Goal: Task Accomplishment & Management: Manage account settings

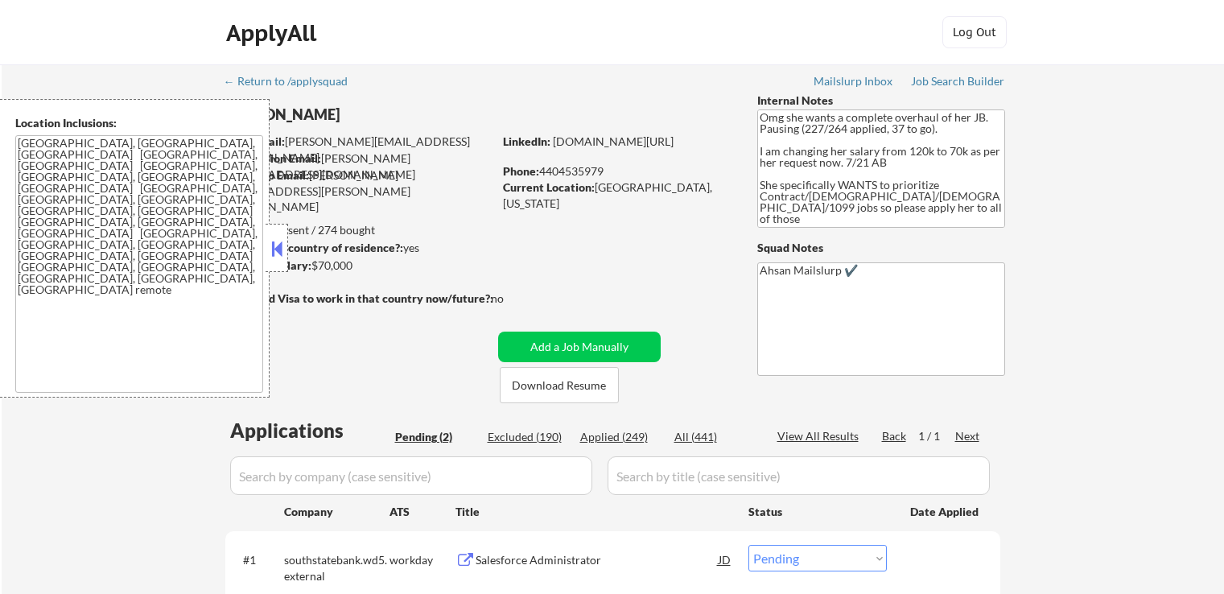
select select ""pending""
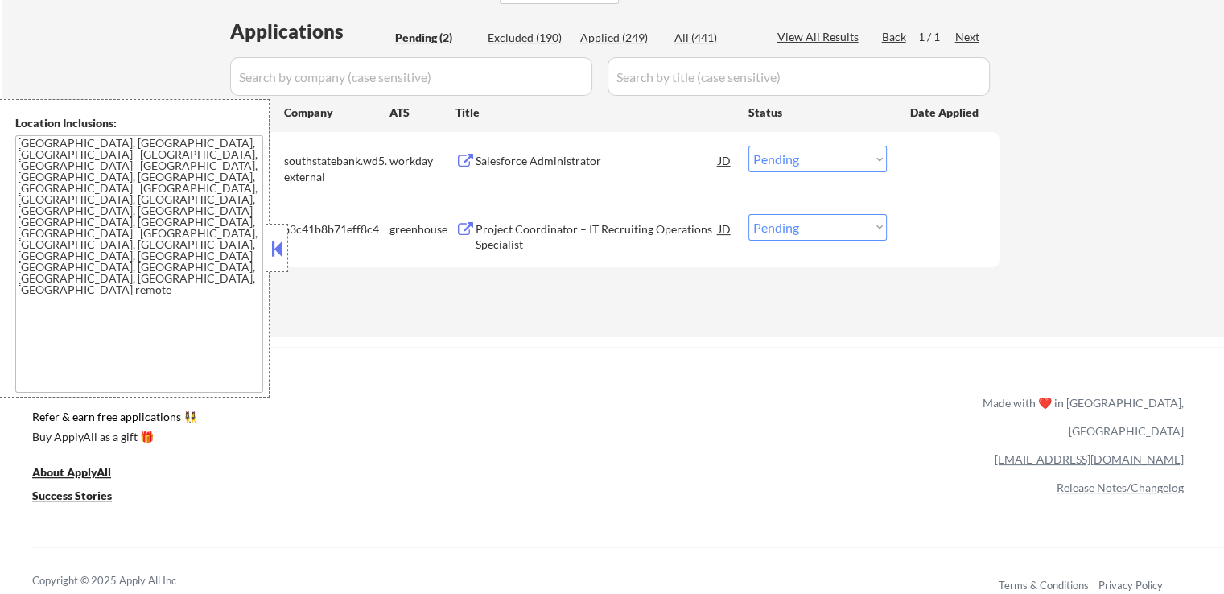
scroll to position [402, 0]
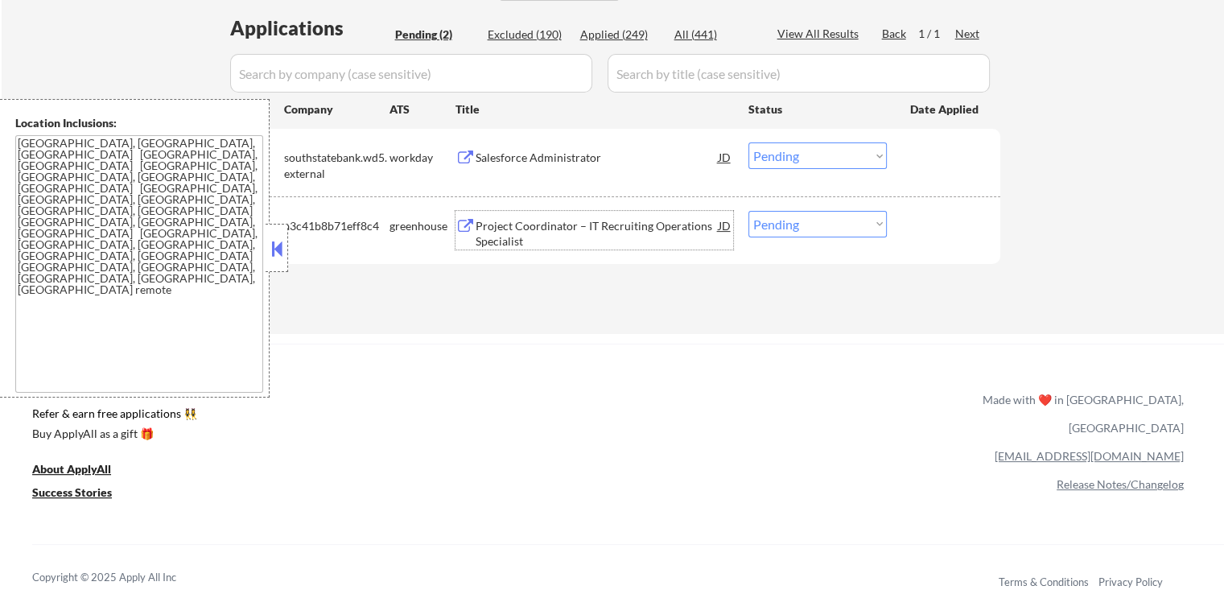
click at [486, 231] on div "Project Coordinator – IT Recruiting Operations Specialist" at bounding box center [597, 233] width 243 height 31
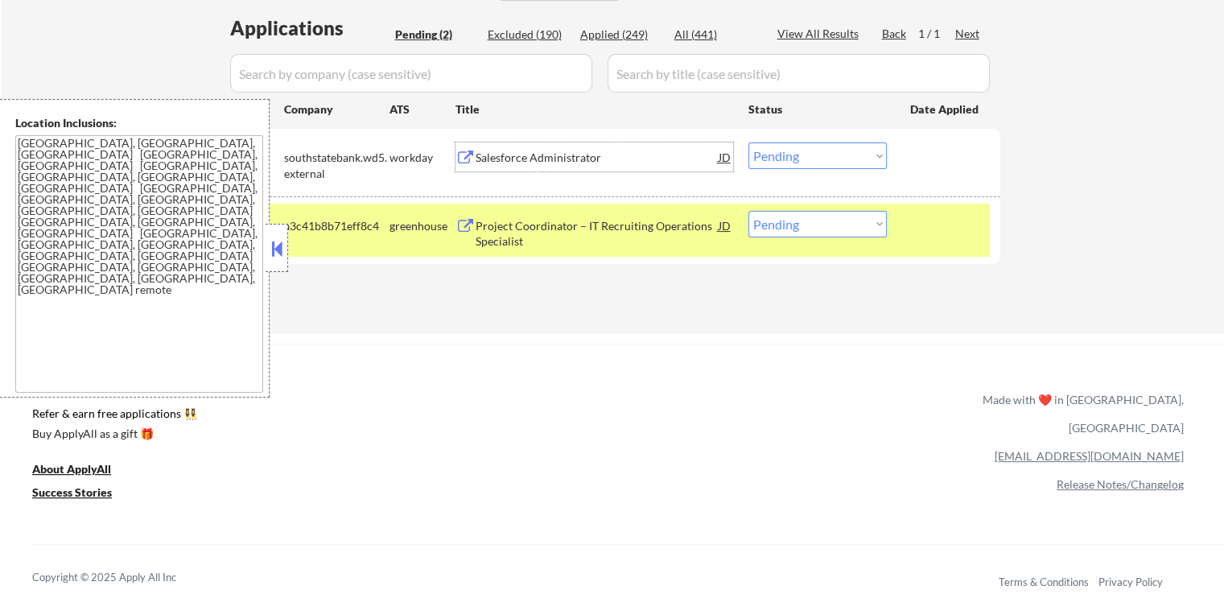
click at [497, 163] on div "Salesforce Administrator" at bounding box center [597, 158] width 243 height 16
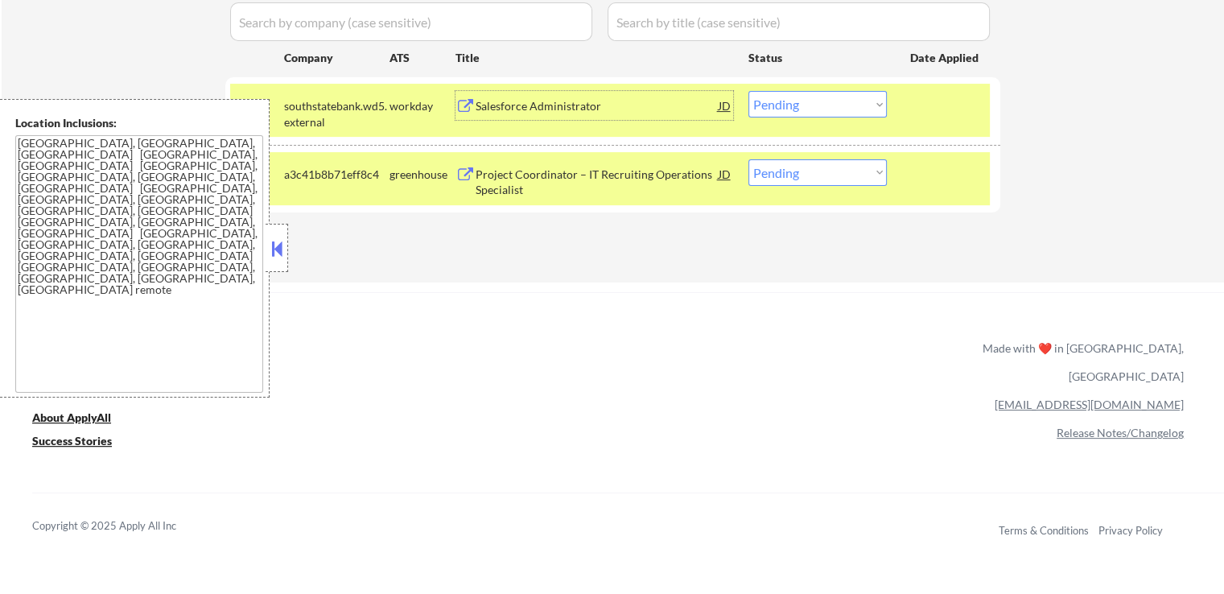
scroll to position [483, 0]
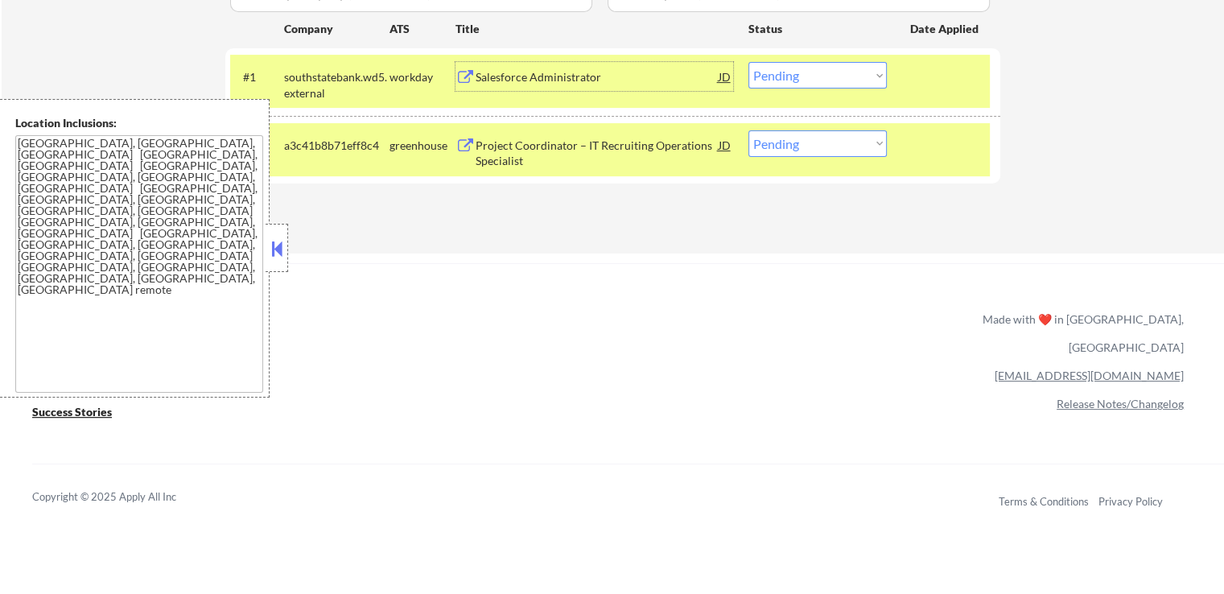
click at [793, 144] on select "Choose an option... Pending Applied Excluded (Questions) Excluded (Expired) Exc…" at bounding box center [818, 143] width 138 height 27
select select ""excluded__expired_""
click at [749, 130] on select "Choose an option... Pending Applied Excluded (Questions) Excluded (Expired) Exc…" at bounding box center [818, 143] width 138 height 27
click at [821, 76] on select "Choose an option... Pending Applied Excluded (Questions) Excluded (Expired) Exc…" at bounding box center [818, 75] width 138 height 27
click at [749, 62] on select "Choose an option... Pending Applied Excluded (Questions) Excluded (Expired) Exc…" at bounding box center [818, 75] width 138 height 27
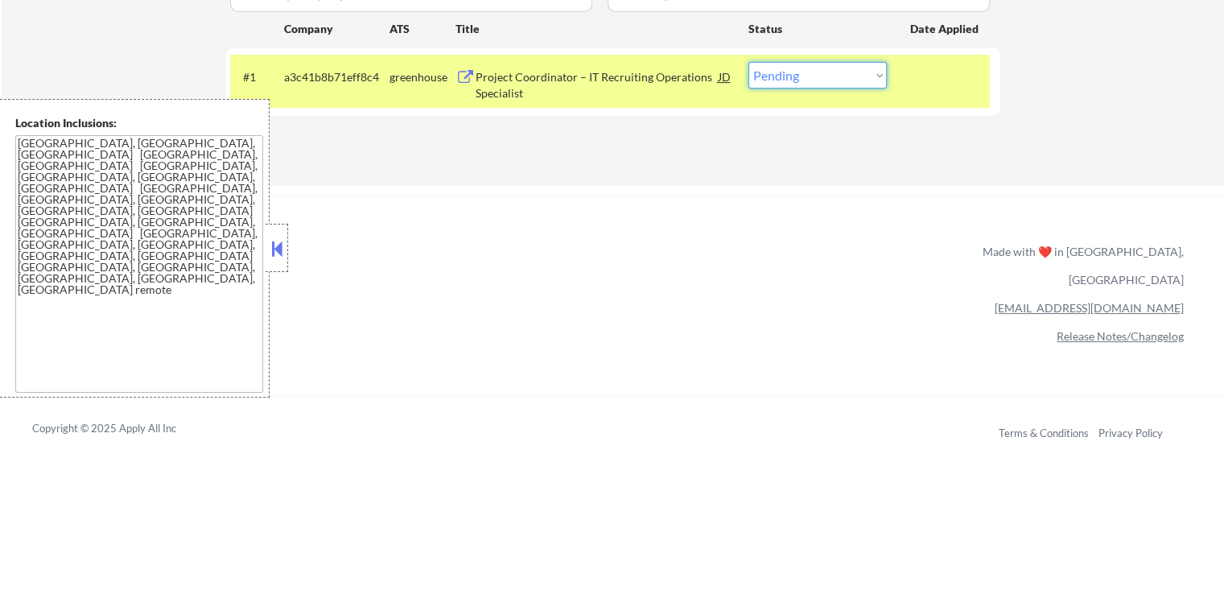
click at [862, 81] on select "Choose an option... Pending Applied Excluded (Questions) Excluded (Expired) Exc…" at bounding box center [818, 75] width 138 height 27
select select ""excluded__expired_""
click at [749, 62] on select "Choose an option... Pending Applied Excluded (Questions) Excluded (Expired) Exc…" at bounding box center [818, 75] width 138 height 27
click at [589, 71] on div "Project Coordinator – IT Recruiting Operations Specialist" at bounding box center [597, 84] width 243 height 31
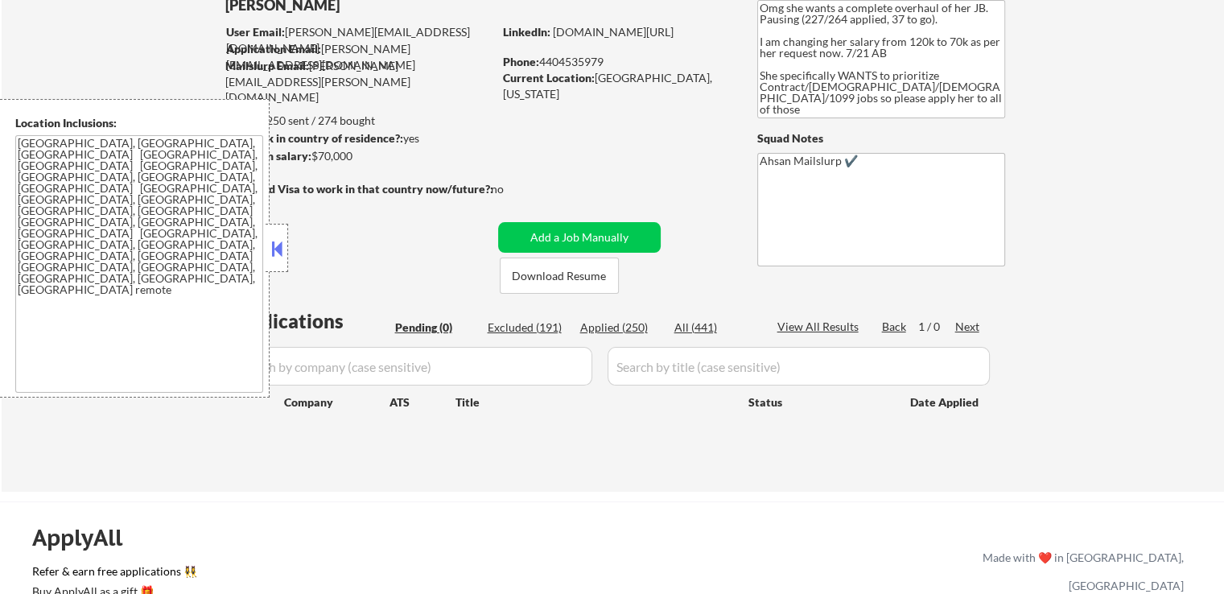
scroll to position [80, 0]
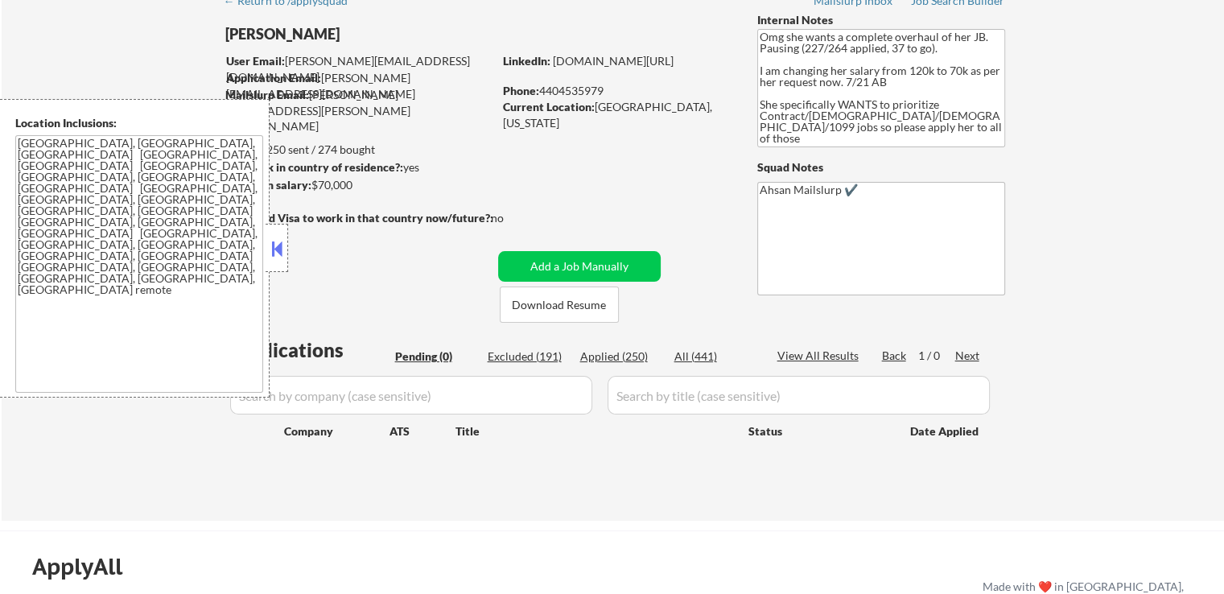
click at [268, 239] on button at bounding box center [277, 249] width 18 height 24
